Goal: Task Accomplishment & Management: Manage account settings

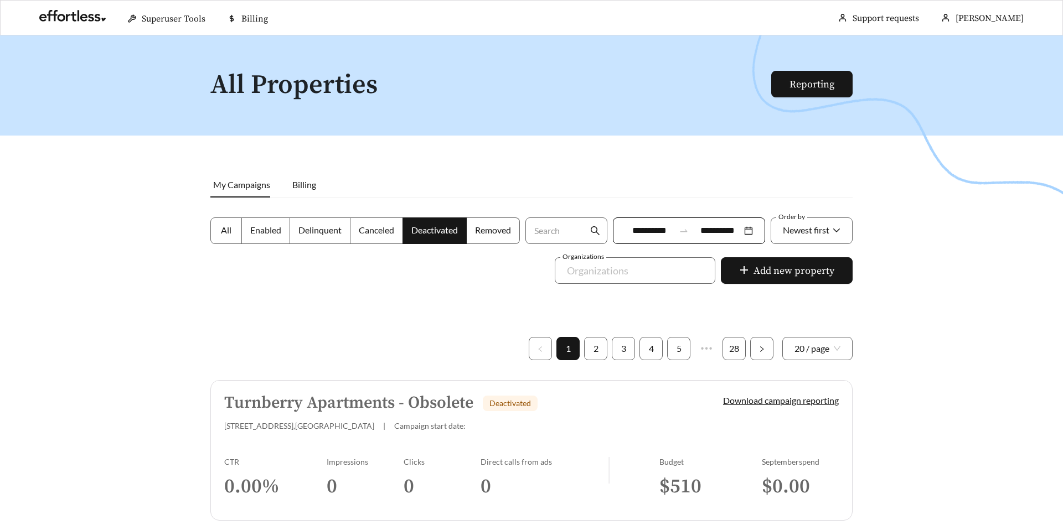
click at [249, 402] on h5 "Turnberry Apartments - Obsolete" at bounding box center [348, 403] width 249 height 18
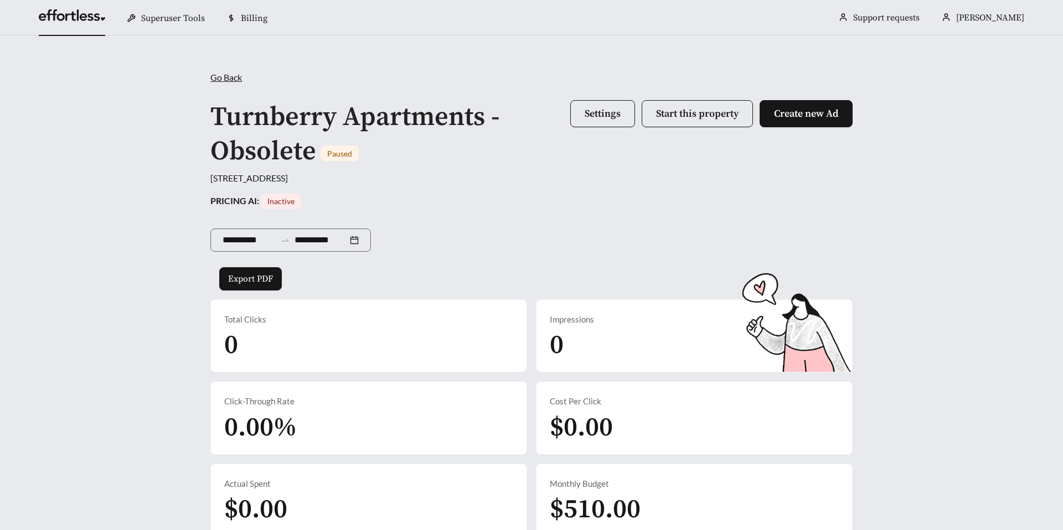
click at [78, 22] on link at bounding box center [72, 18] width 66 height 11
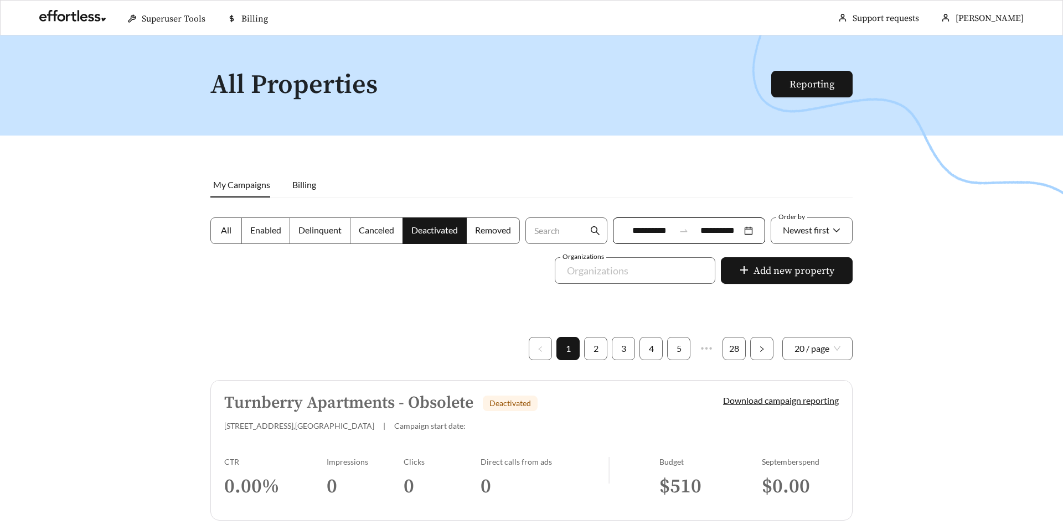
click at [252, 236] on label "Enabled" at bounding box center [266, 230] width 48 height 27
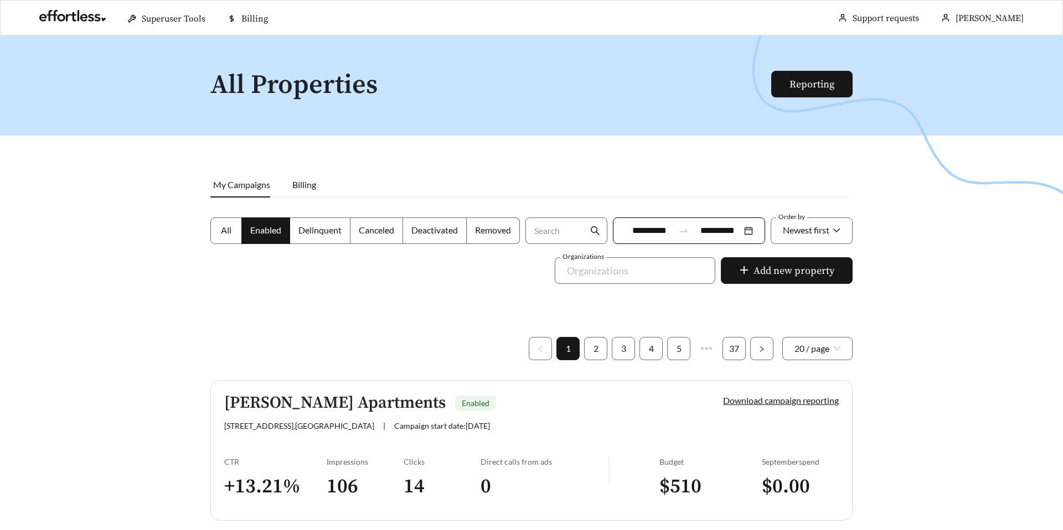
click at [268, 406] on h5 "[PERSON_NAME] Apartments" at bounding box center [334, 403] width 221 height 18
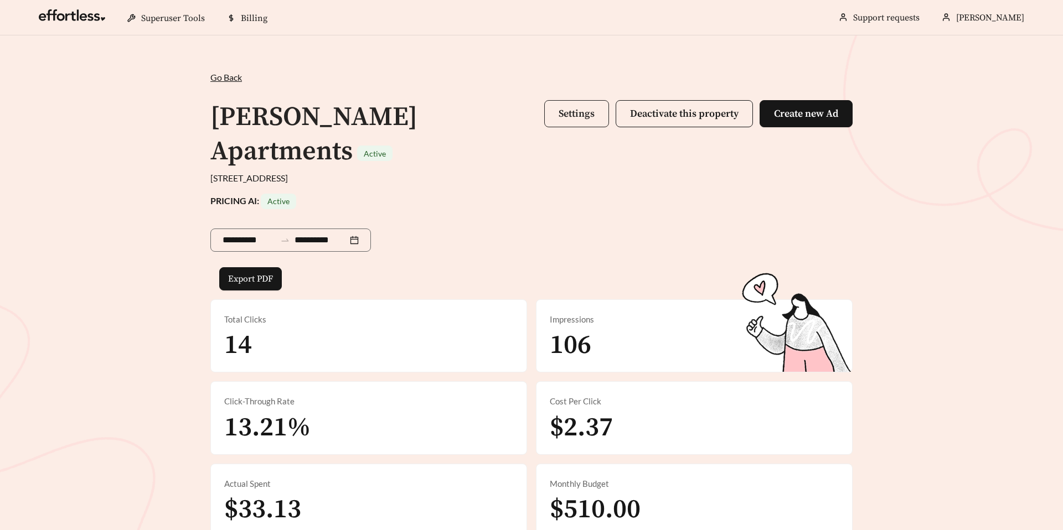
click at [567, 112] on span "Settings" at bounding box center [576, 113] width 36 height 13
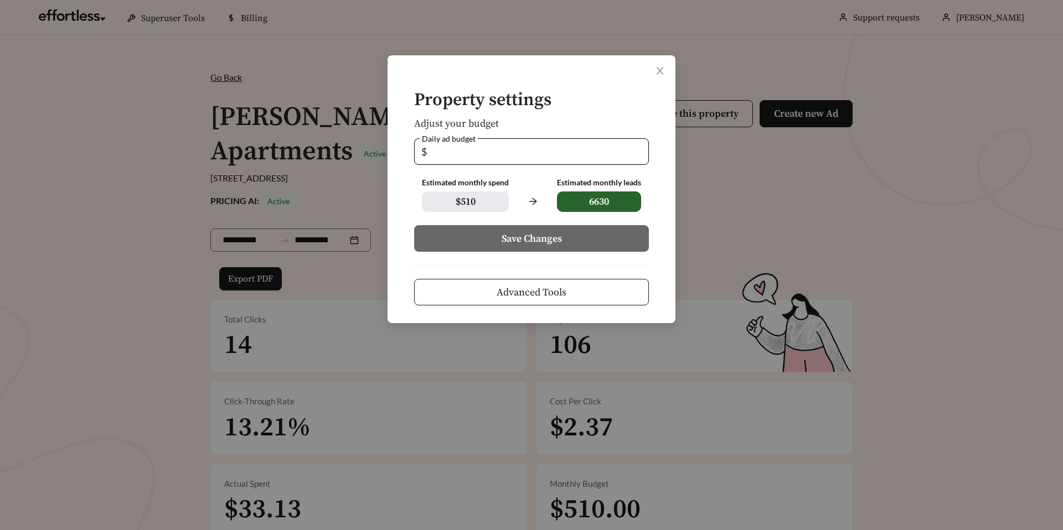
click at [459, 285] on button "Advanced Tools" at bounding box center [531, 292] width 235 height 27
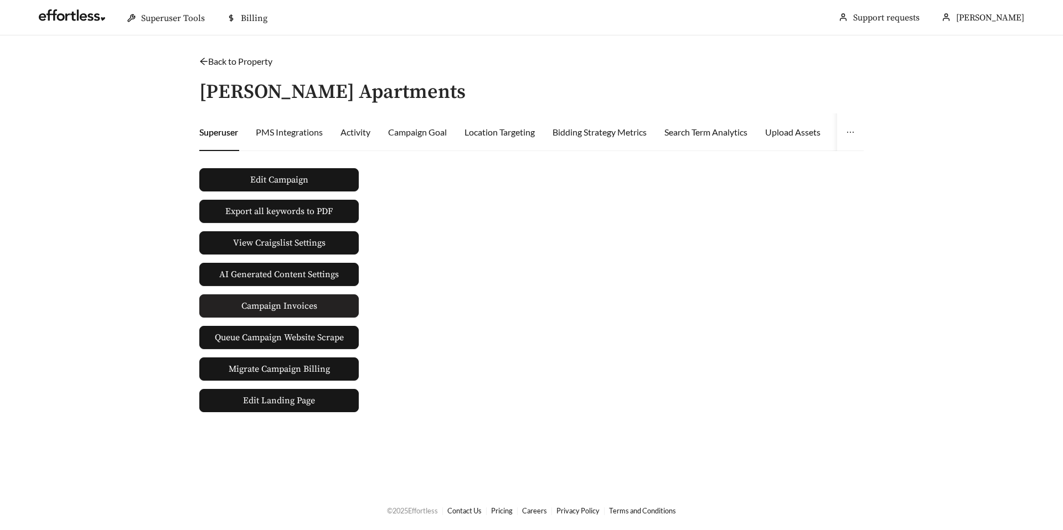
click at [278, 301] on span "Campaign Invoices" at bounding box center [279, 306] width 76 height 22
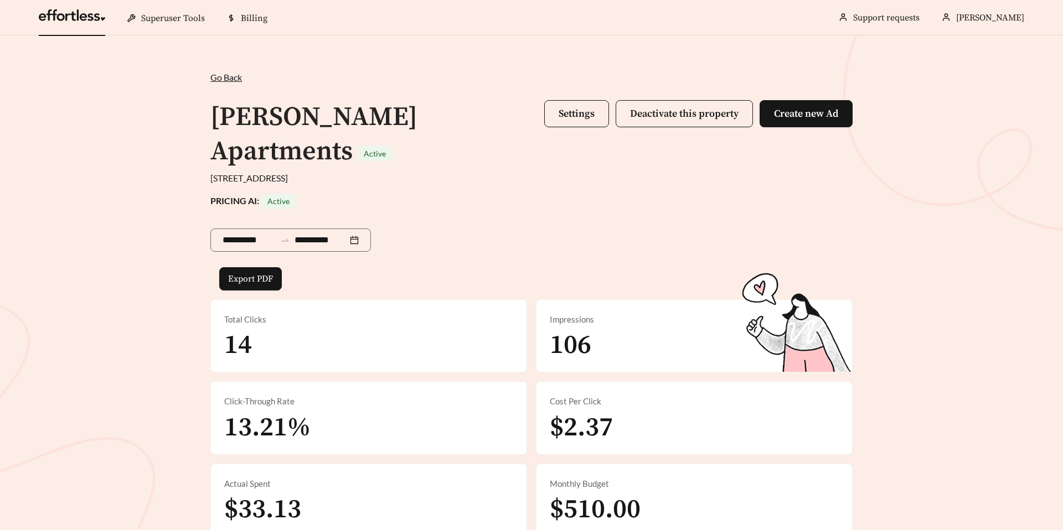
click at [80, 17] on link at bounding box center [72, 18] width 66 height 11
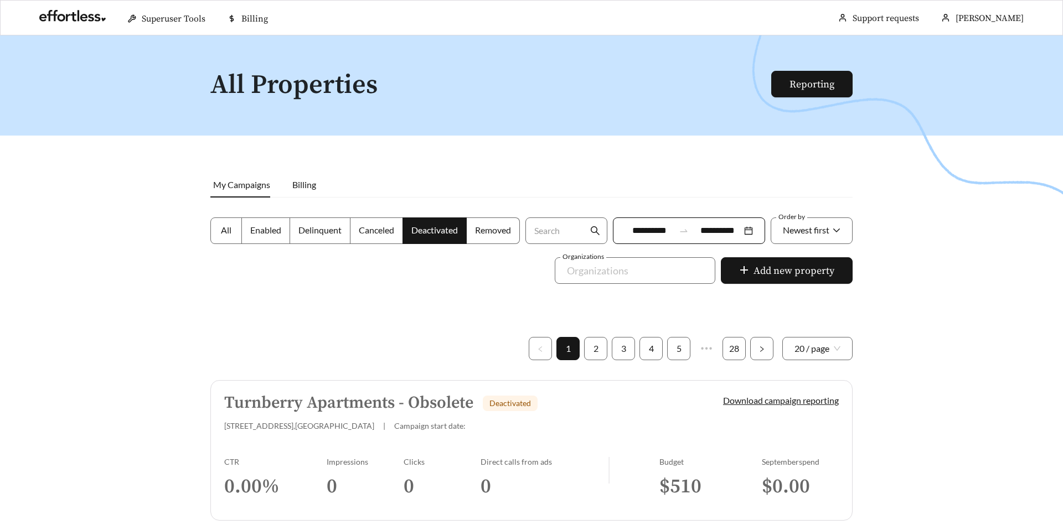
click at [221, 234] on span "All" at bounding box center [226, 230] width 11 height 11
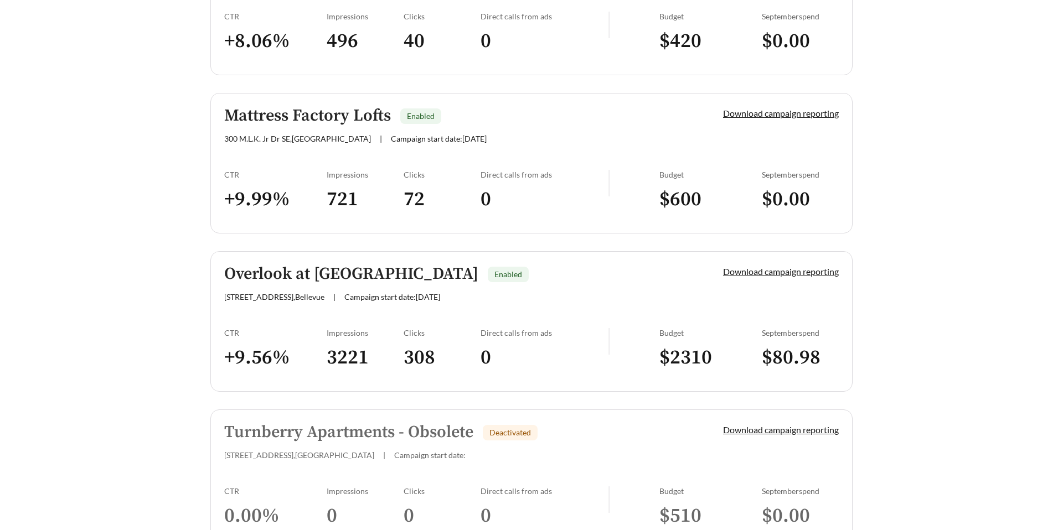
scroll to position [3099, 0]
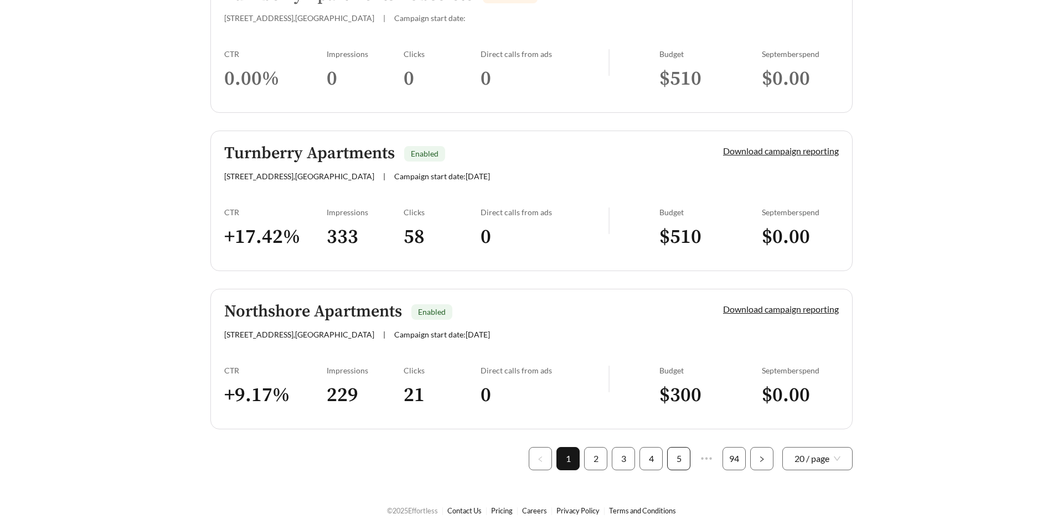
click at [680, 462] on link "5" at bounding box center [678, 459] width 22 height 22
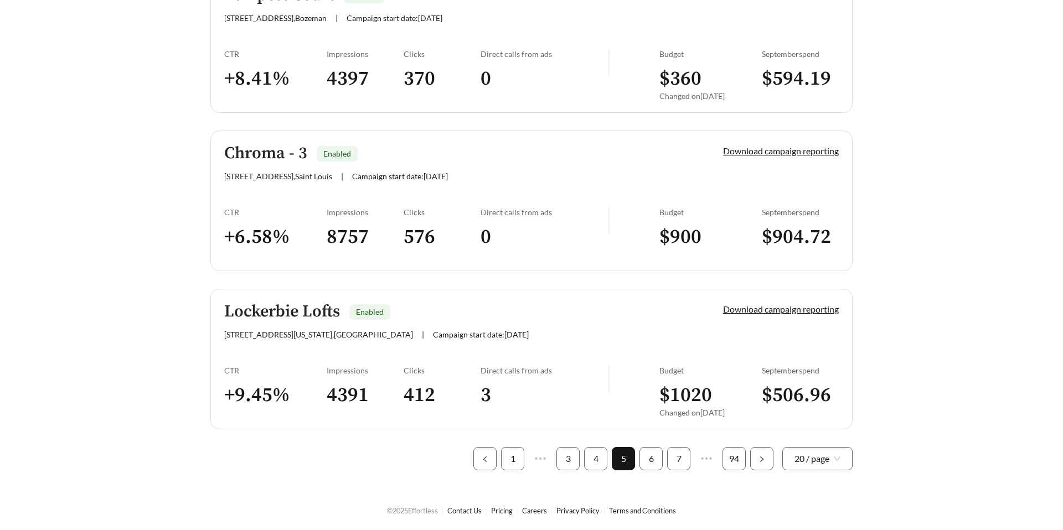
click at [278, 311] on h5 "Lockerbie Lofts" at bounding box center [282, 312] width 116 height 18
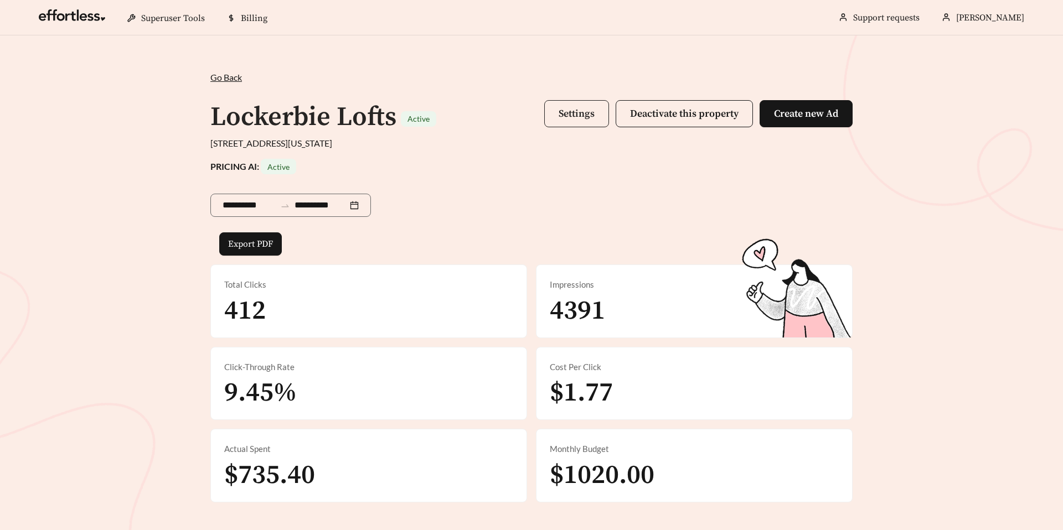
click at [566, 110] on span "Settings" at bounding box center [576, 113] width 36 height 13
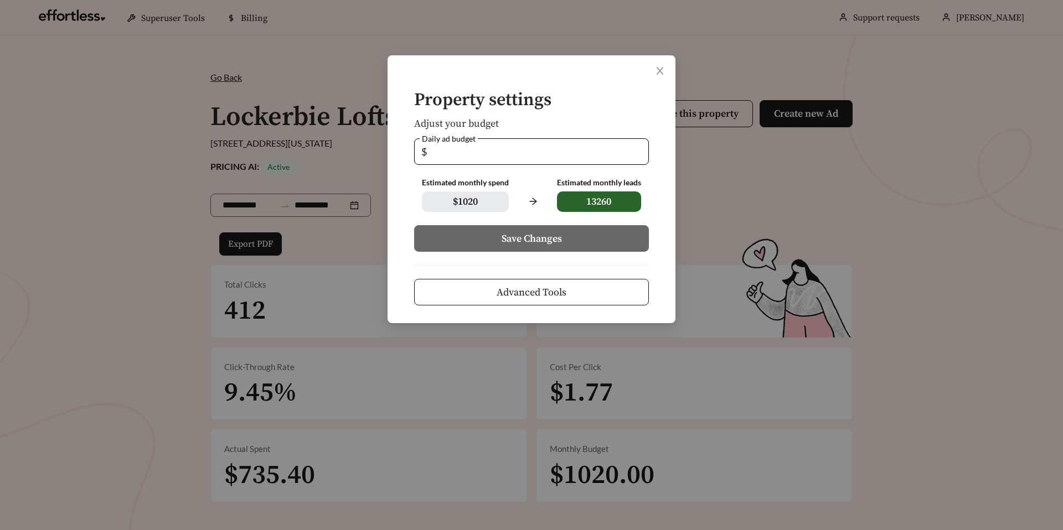
click at [426, 293] on button "Advanced Tools" at bounding box center [531, 292] width 235 height 27
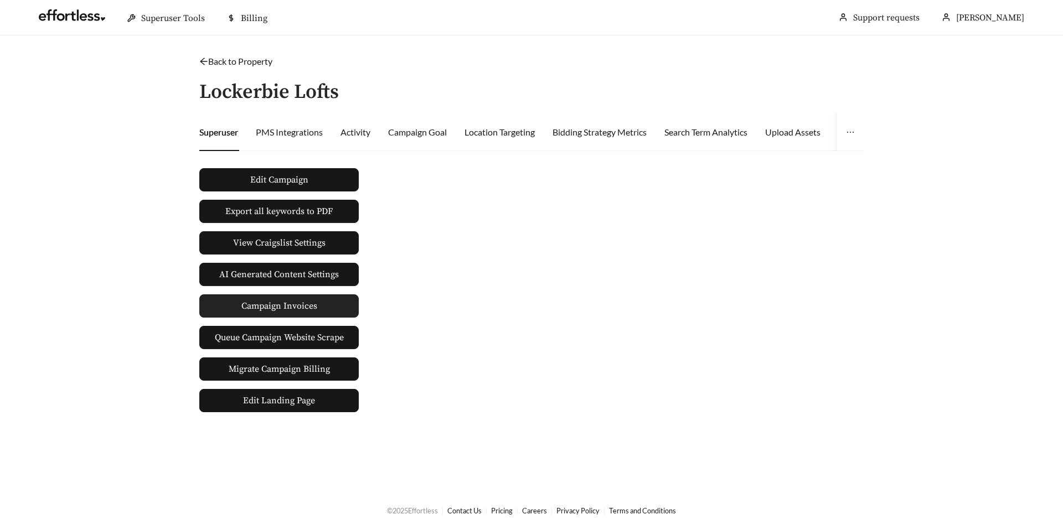
click at [270, 313] on span "Campaign Invoices" at bounding box center [279, 306] width 76 height 22
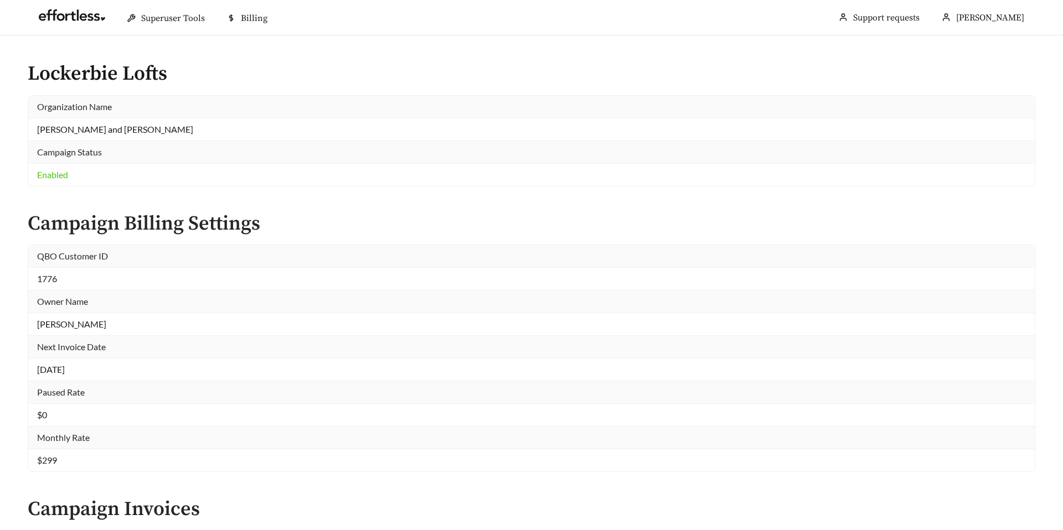
scroll to position [223, 0]
